Goal: Navigation & Orientation: Find specific page/section

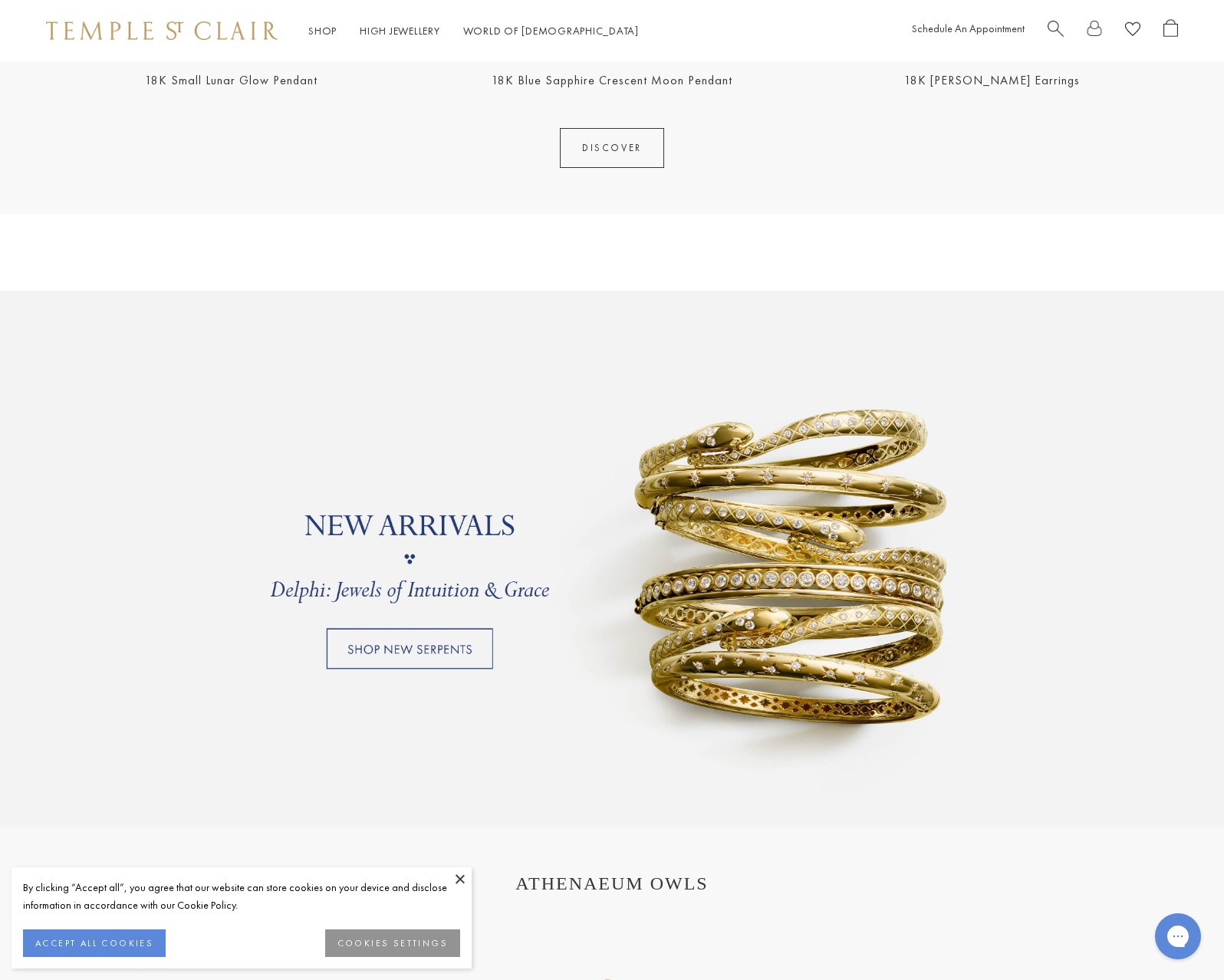
scroll to position [1035, 0]
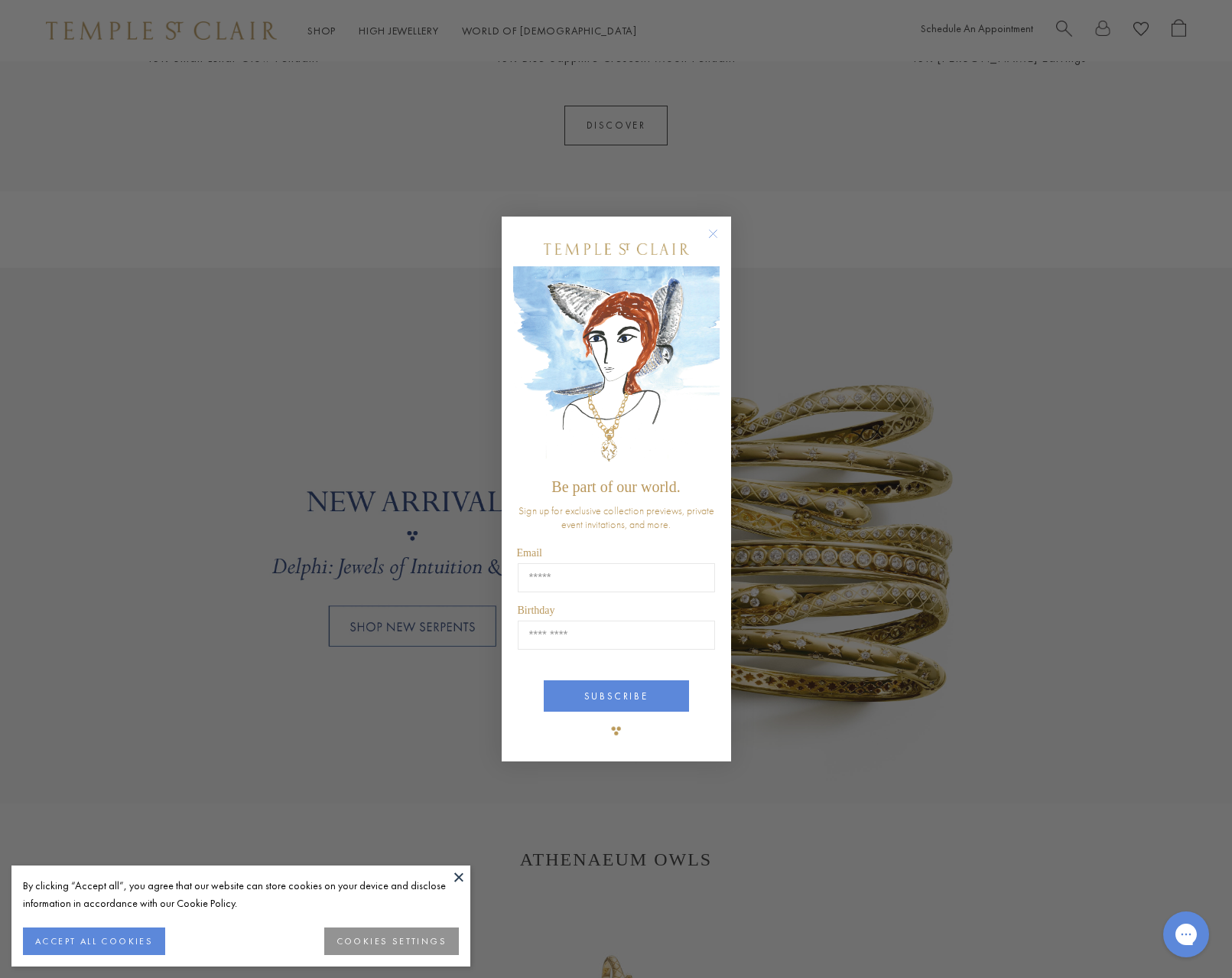
click at [721, 234] on circle "Close dialog" at bounding box center [713, 234] width 19 height 19
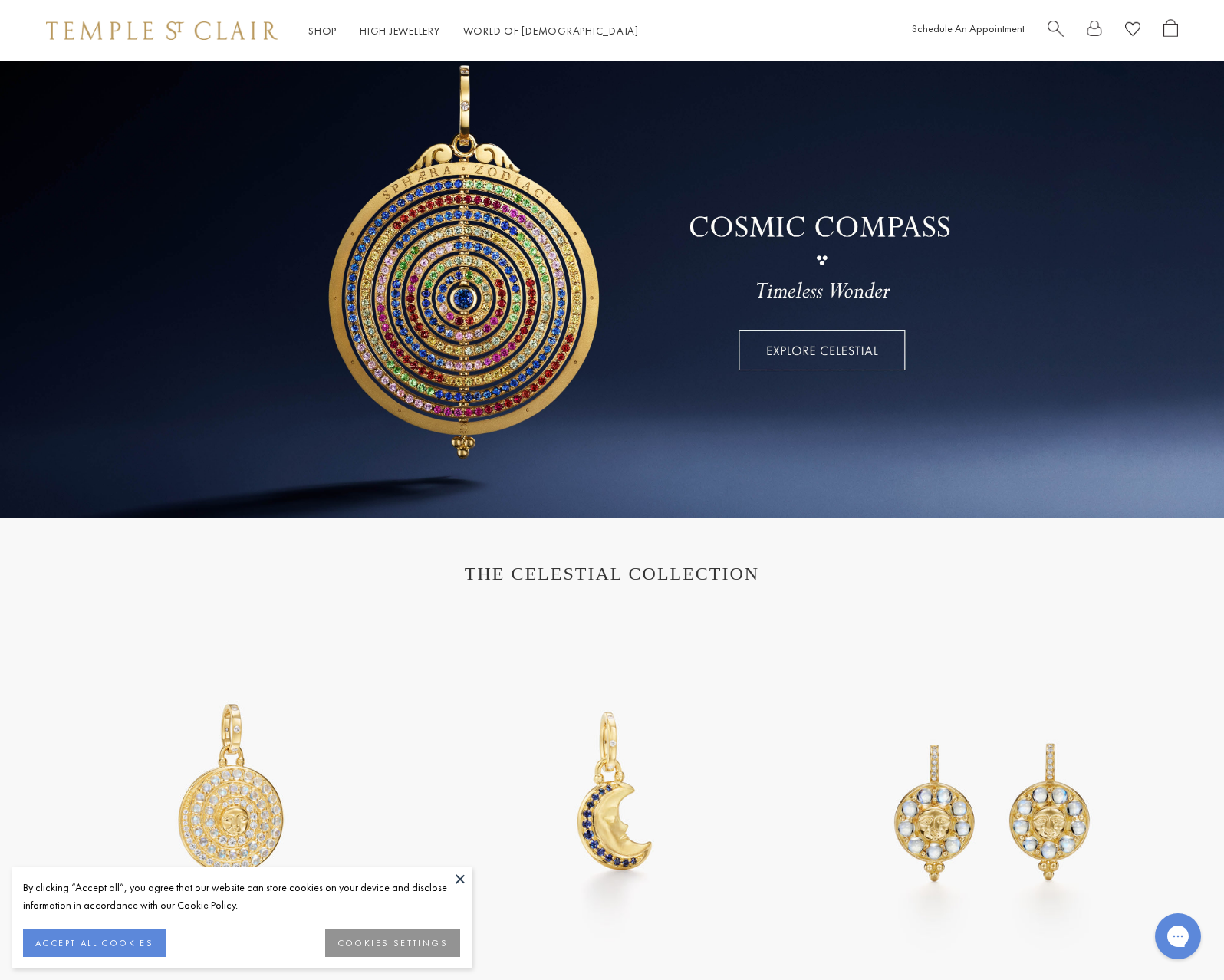
scroll to position [0, 0]
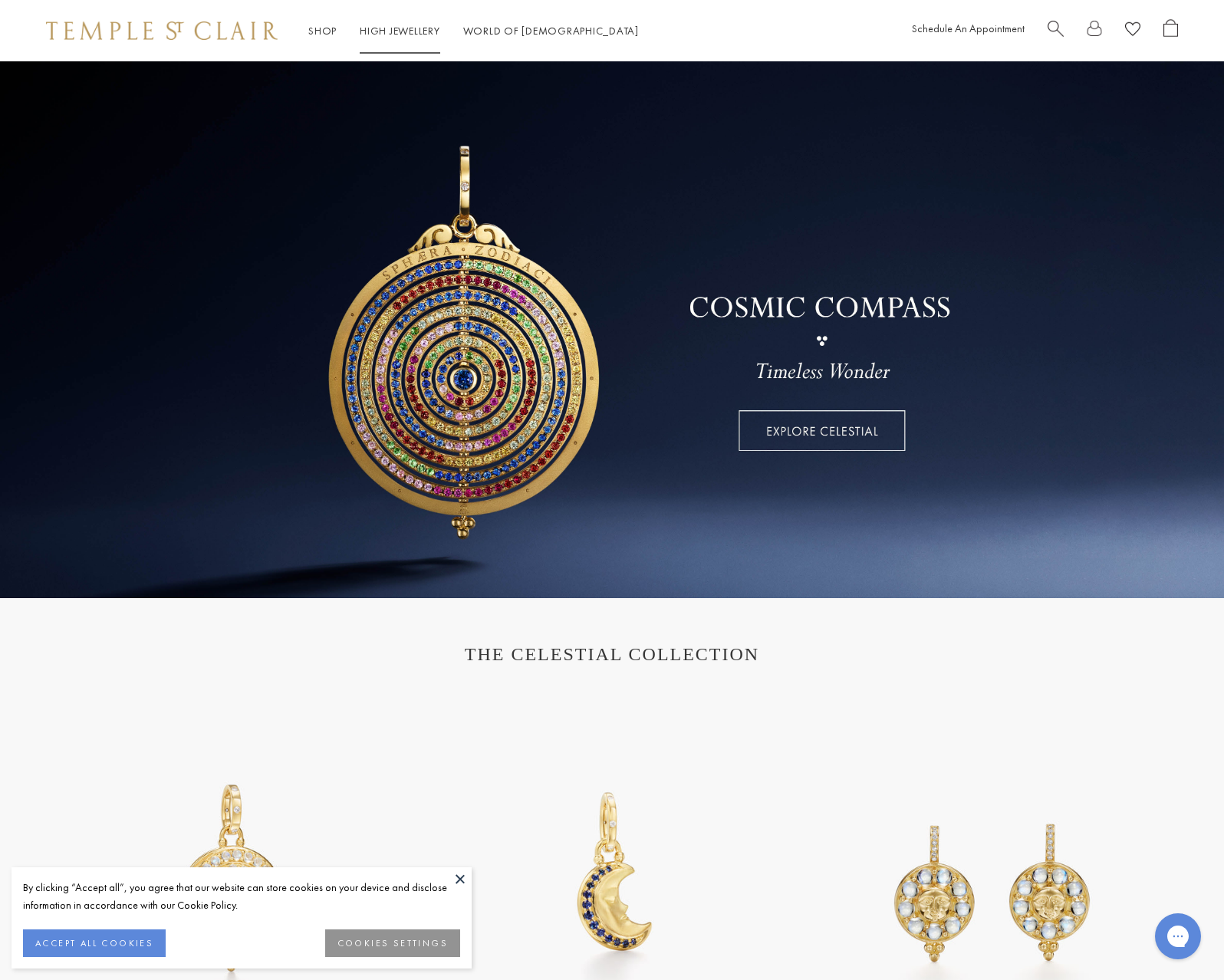
click at [412, 28] on link "High Jewellery High Jewellery" at bounding box center [399, 30] width 80 height 14
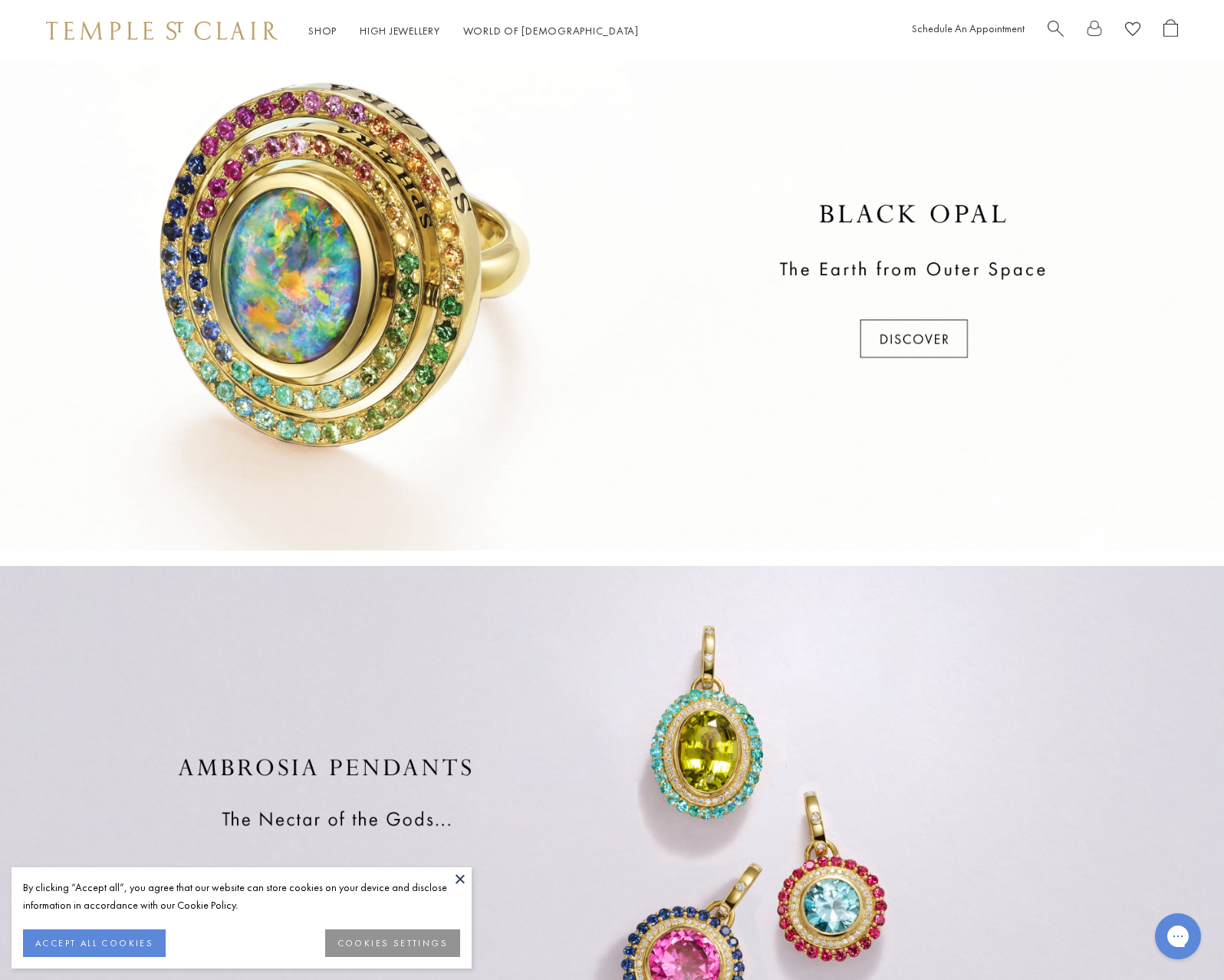
scroll to position [786, 0]
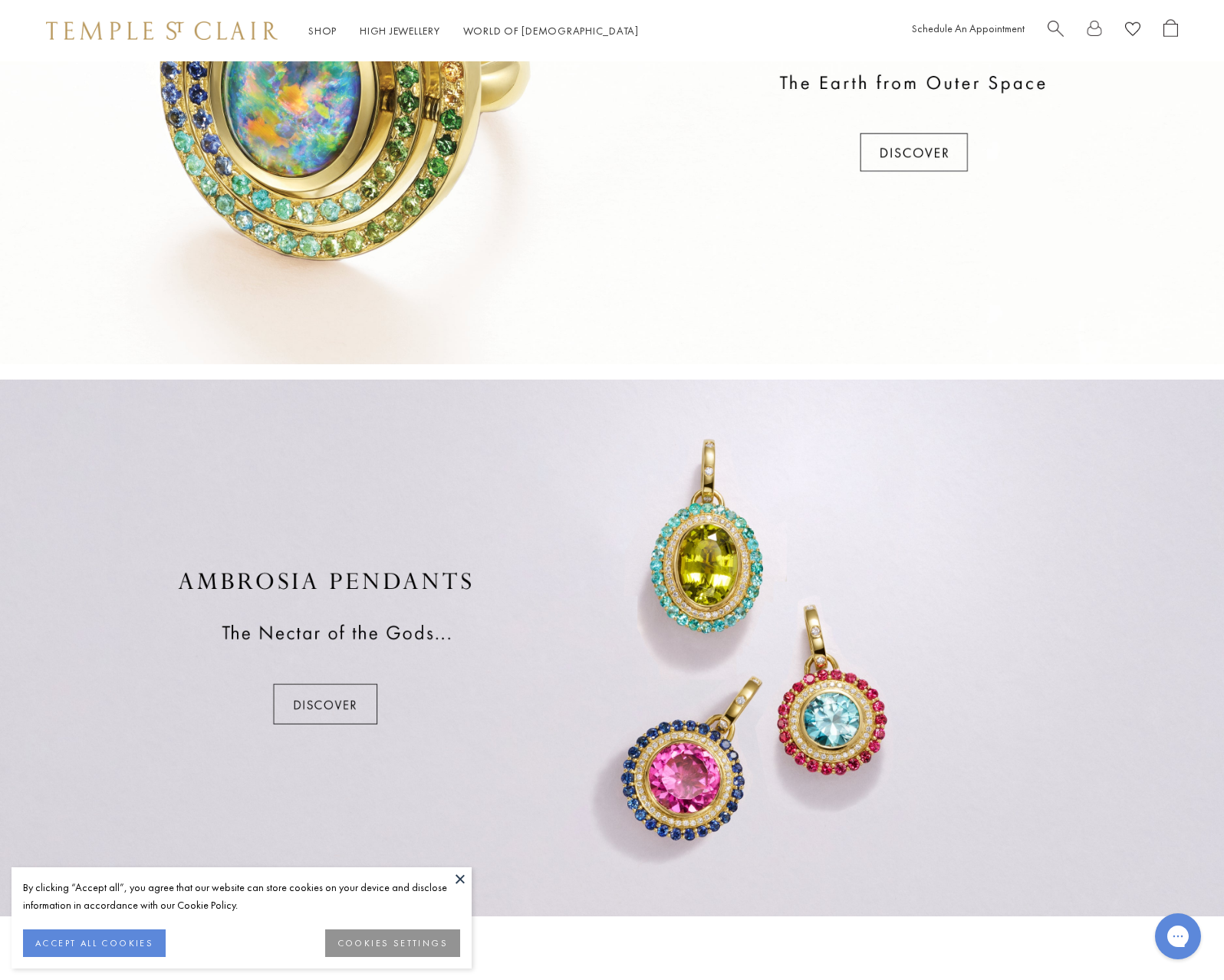
click at [334, 693] on div at bounding box center [612, 648] width 1224 height 537
